Goal: Task Accomplishment & Management: Manage account settings

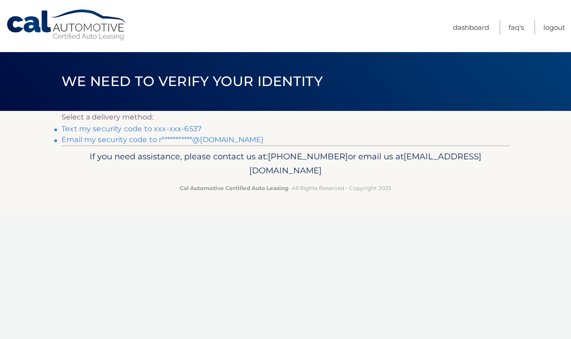
click at [194, 127] on link "Text my security code to xxx-xxx-6537" at bounding box center [132, 128] width 140 height 9
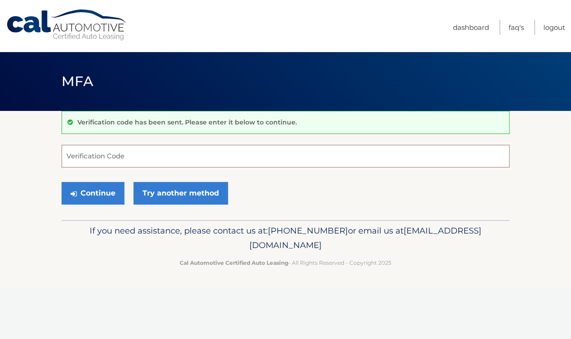
click at [171, 161] on input "Verification Code" at bounding box center [286, 156] width 448 height 23
type input "816198"
click at [98, 191] on button "Continue" at bounding box center [93, 193] width 63 height 23
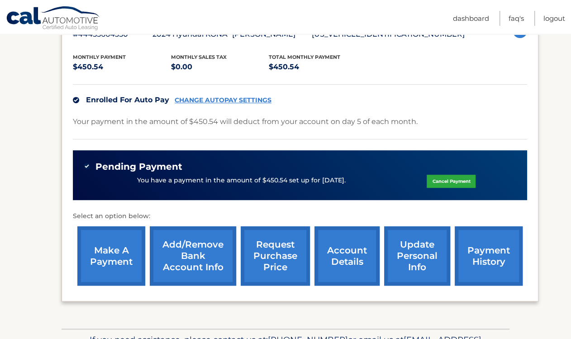
scroll to position [182, 0]
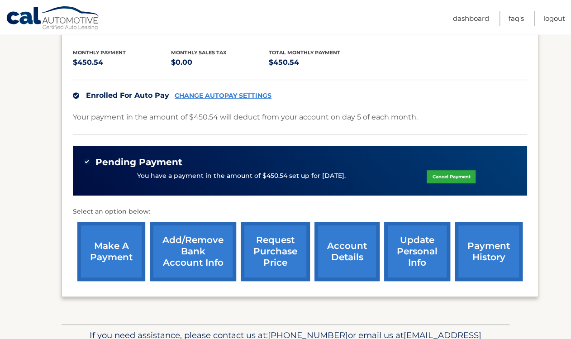
click at [192, 258] on link "Add/Remove bank account info" at bounding box center [193, 251] width 86 height 59
